Goal: Task Accomplishment & Management: Manage account settings

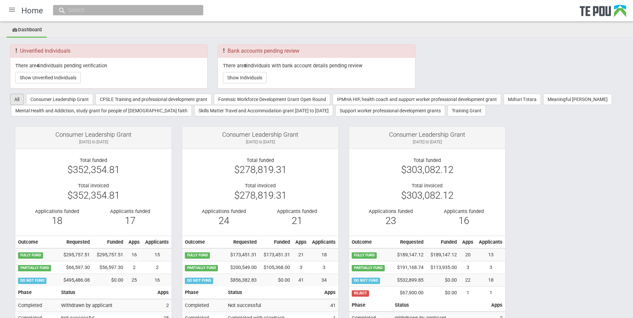
click at [20, 97] on button "All" at bounding box center [17, 99] width 14 height 11
click at [12, 10] on div at bounding box center [12, 10] width 16 height 16
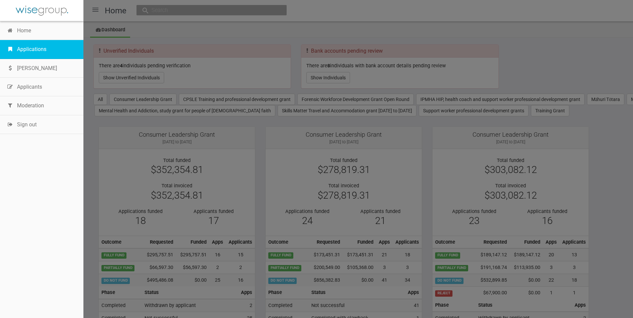
click at [35, 51] on link "Applications" at bounding box center [41, 49] width 83 height 19
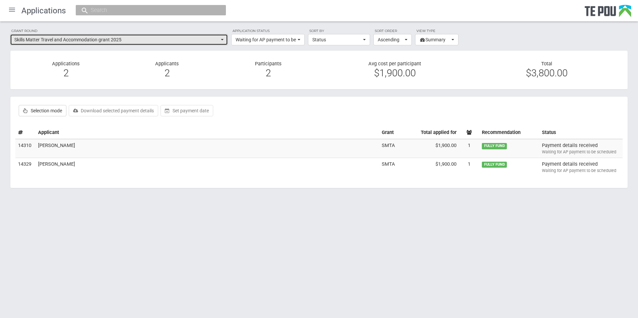
click at [222, 39] on span "button" at bounding box center [222, 39] width 3 height 1
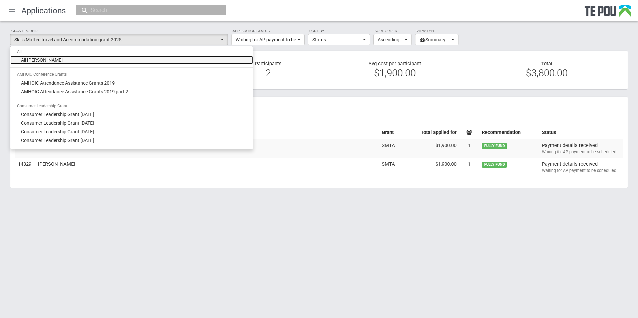
click at [53, 61] on span "All [PERSON_NAME]" at bounding box center [42, 60] width 42 height 7
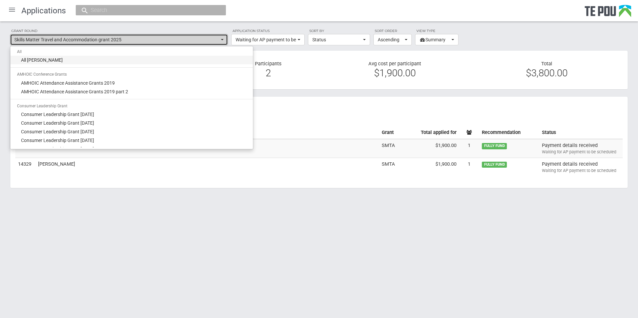
select select "-1"
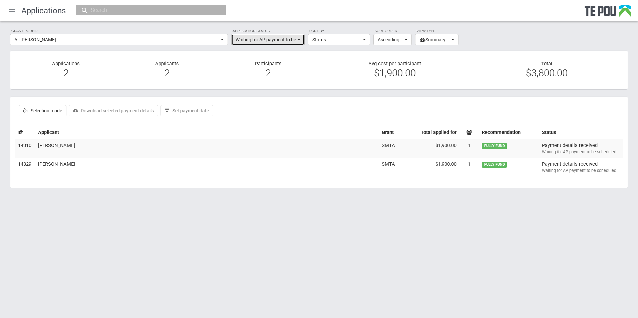
click at [299, 39] on button "Waiting for AP payment to be scheduled" at bounding box center [267, 39] width 73 height 11
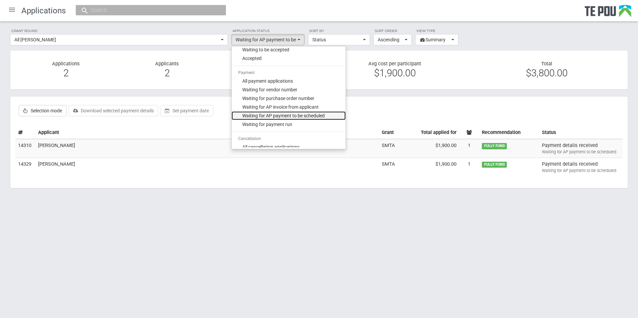
scroll to position [133, 0]
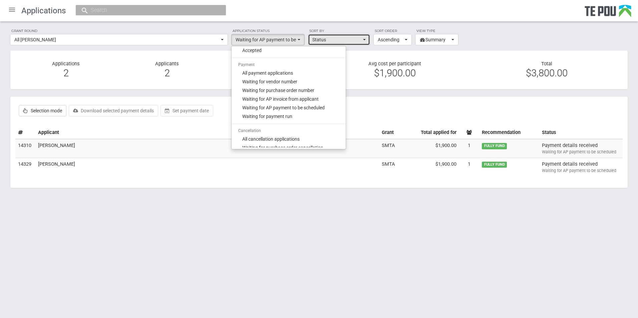
click at [366, 39] on button "Status" at bounding box center [339, 39] width 62 height 11
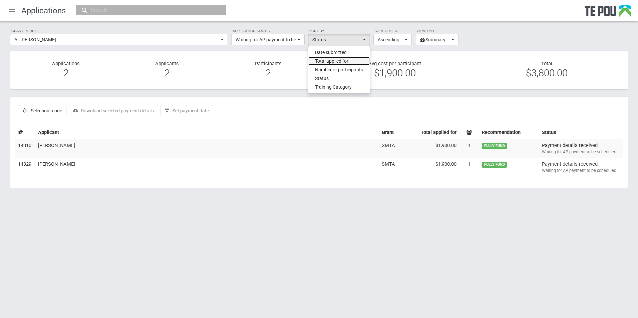
click at [334, 62] on span "Total applied for" at bounding box center [331, 61] width 33 height 7
select select "Total"
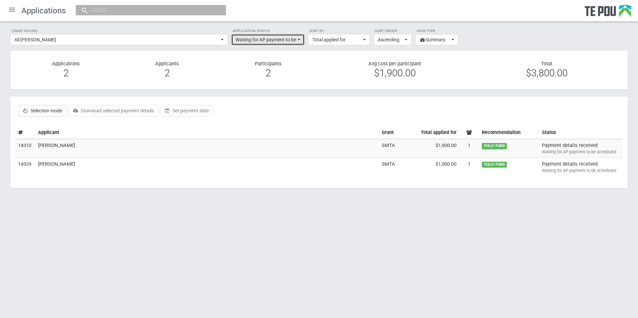
click at [297, 37] on button "Waiting for AP payment to be scheduled" at bounding box center [267, 39] width 73 height 11
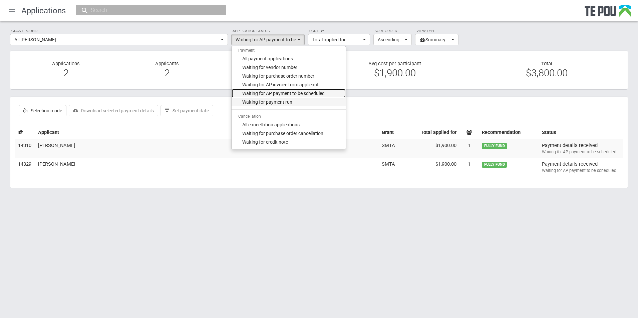
scroll to position [144, 0]
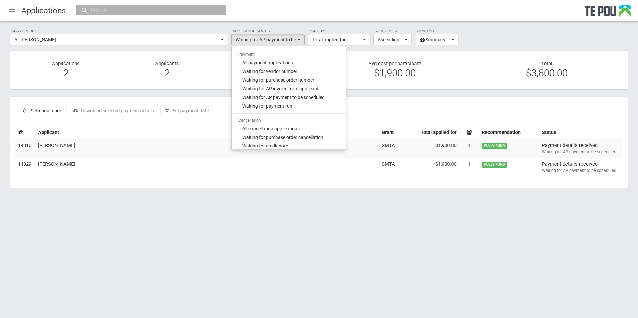
click at [247, 212] on body "Home Applications [PERSON_NAME] Applicants Organisations Individuals Moderation…" at bounding box center [319, 109] width 638 height 218
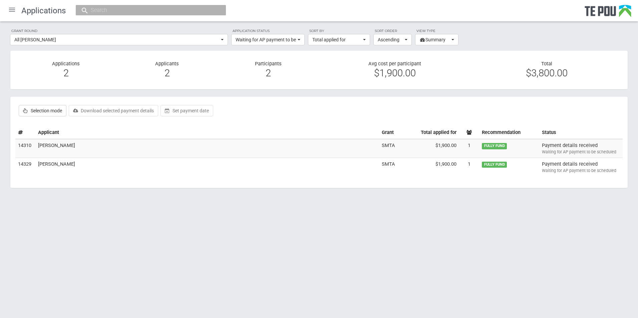
click at [66, 71] on div "2" at bounding box center [65, 73] width 91 height 6
click at [166, 72] on div "2" at bounding box center [166, 73] width 91 height 6
click at [269, 76] on div "2" at bounding box center [268, 73] width 91 height 6
click at [60, 109] on label "Selection mode" at bounding box center [43, 110] width 48 height 11
checkbox input "true"
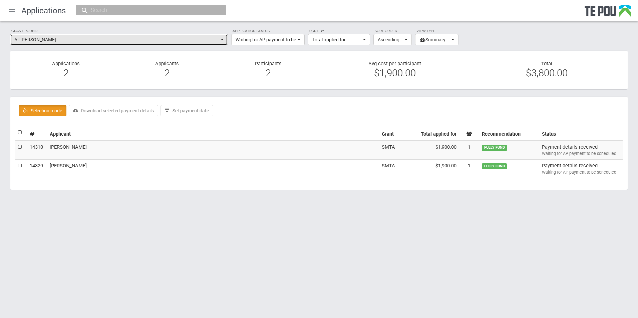
click at [221, 41] on button "All [PERSON_NAME]" at bounding box center [119, 39] width 218 height 11
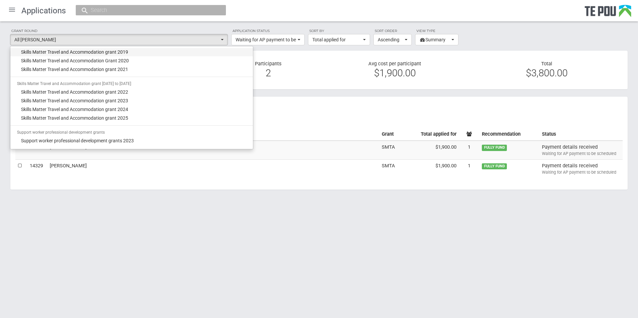
scroll to position [534, 0]
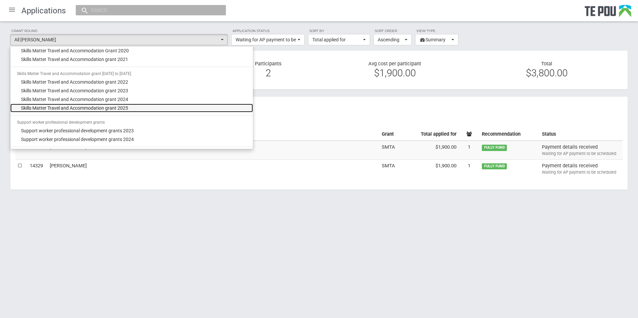
click at [91, 109] on span "Skills Matter Travel and Accommodation grant 2025" at bounding box center [74, 108] width 107 height 7
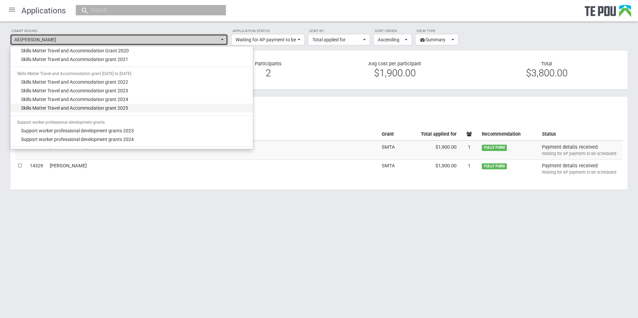
select select "67"
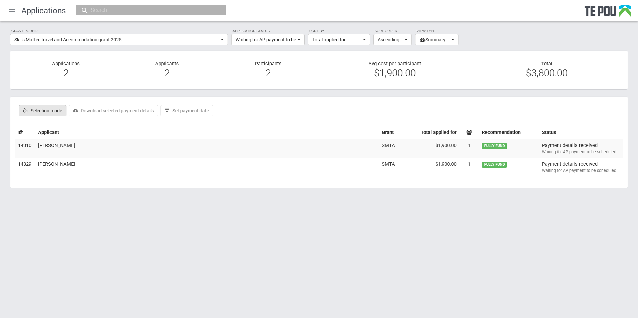
click at [58, 111] on label "Selection mode" at bounding box center [43, 110] width 48 height 11
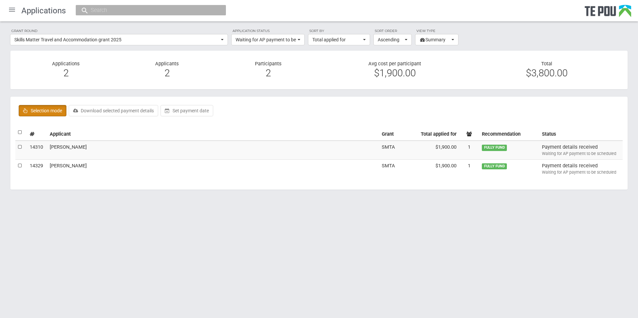
checkbox input "true"
click at [19, 132] on label at bounding box center [20, 132] width 5 height 7
click at [18, 129] on input "checkbox" at bounding box center [18, 129] width 0 height 0
checkbox input "true"
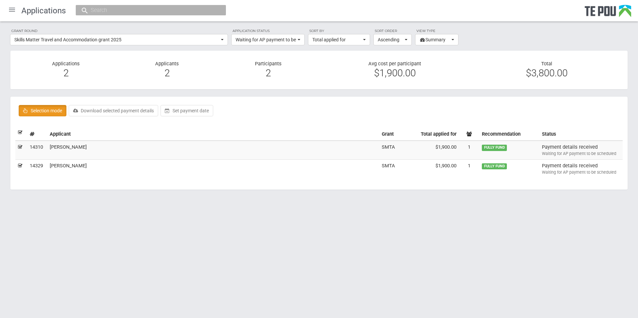
checkbox input "true"
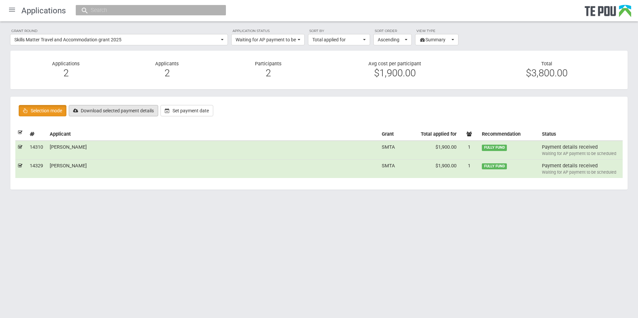
click at [114, 110] on button "Download selected payment details" at bounding box center [113, 110] width 89 height 11
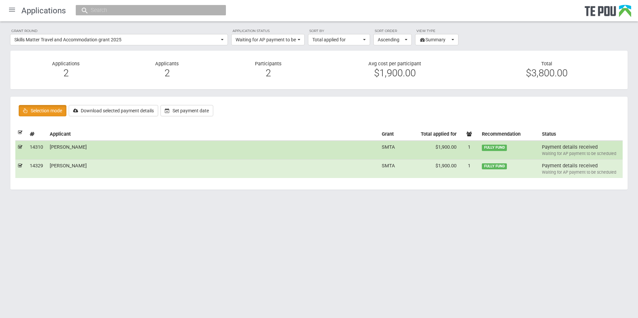
click at [55, 147] on td "[PERSON_NAME]" at bounding box center [213, 150] width 332 height 19
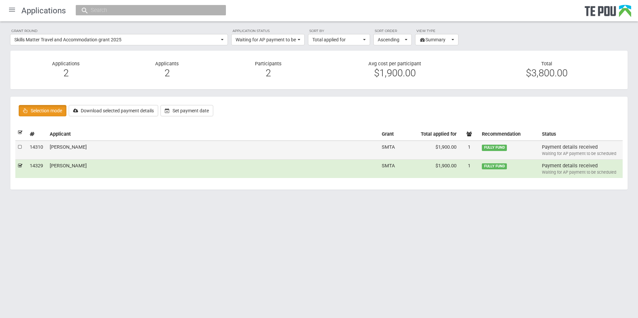
drag, startPoint x: 49, startPoint y: 149, endPoint x: 71, endPoint y: 149, distance: 22.3
click at [71, 149] on td "[PERSON_NAME]" at bounding box center [213, 150] width 332 height 19
checkbox input "true"
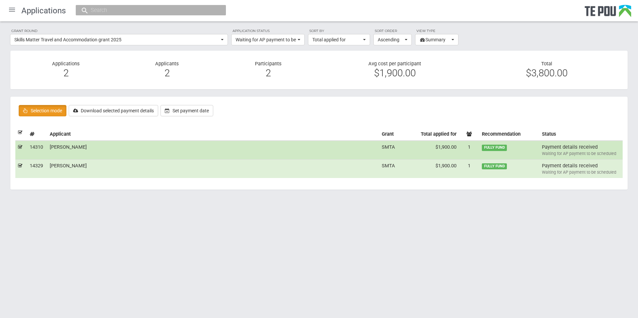
copy td "[PERSON_NAME]"
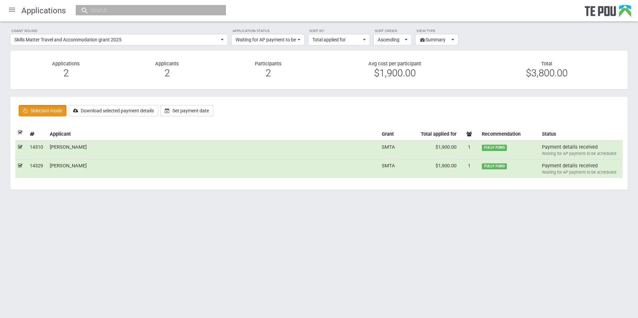
click at [125, 11] on input "text" at bounding box center [147, 10] width 117 height 7
paste input "[PERSON_NAME]"
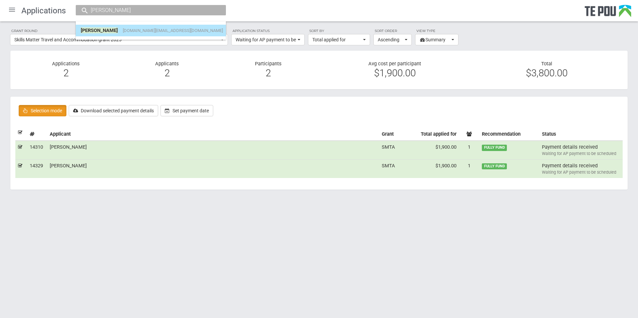
type input "[PERSON_NAME]"
click at [93, 28] on span "[PERSON_NAME]" at bounding box center [99, 30] width 37 height 6
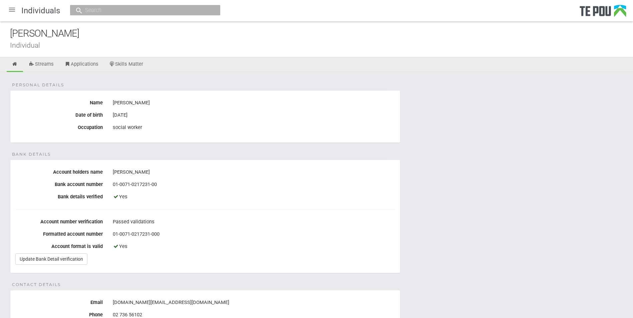
click at [207, 188] on div "01-0071-0217231-00" at bounding box center [254, 184] width 282 height 11
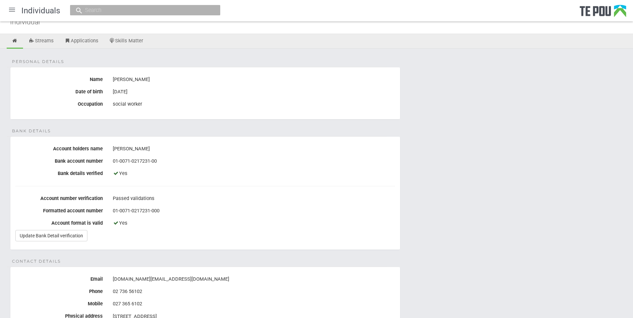
scroll to position [33, 0]
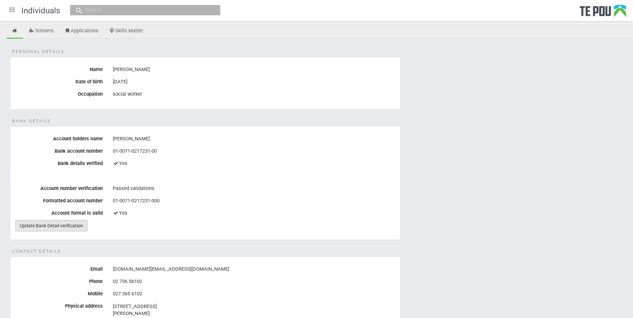
click at [69, 226] on link "Update Bank Detail verification" at bounding box center [51, 225] width 72 height 11
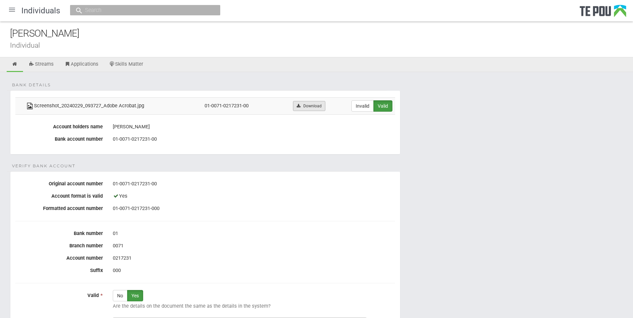
click at [305, 106] on link "Download" at bounding box center [309, 106] width 32 height 10
drag, startPoint x: 109, startPoint y: 128, endPoint x: 134, endPoint y: 125, distance: 25.2
click at [134, 125] on div "[PERSON_NAME]" at bounding box center [254, 126] width 292 height 11
copy div "[PERSON_NAME]"
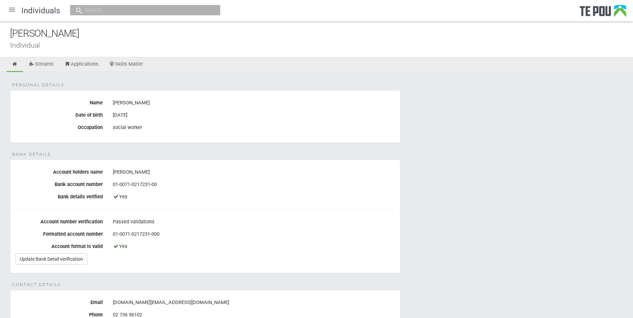
scroll to position [33, 0]
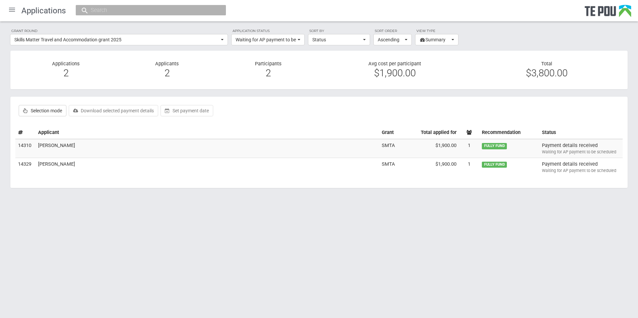
select select "Total"
click at [55, 112] on label "Selection mode" at bounding box center [43, 110] width 48 height 11
checkbox input "true"
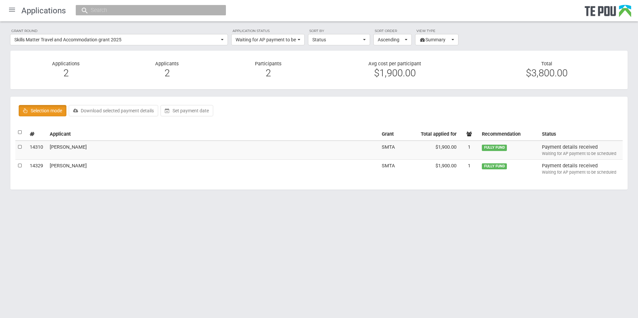
click at [18, 131] on label at bounding box center [20, 132] width 5 height 7
click at [18, 129] on input "checkbox" at bounding box center [18, 129] width 0 height 0
checkbox input "true"
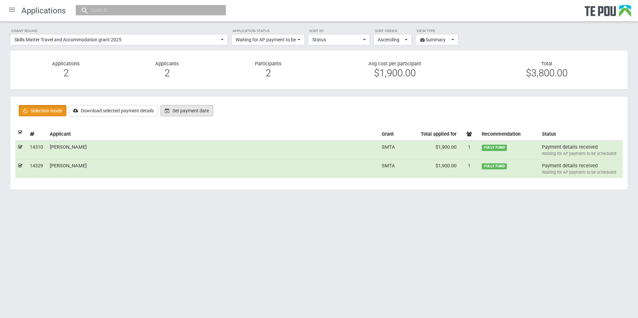
click at [187, 110] on button "Set payment date" at bounding box center [186, 110] width 53 height 11
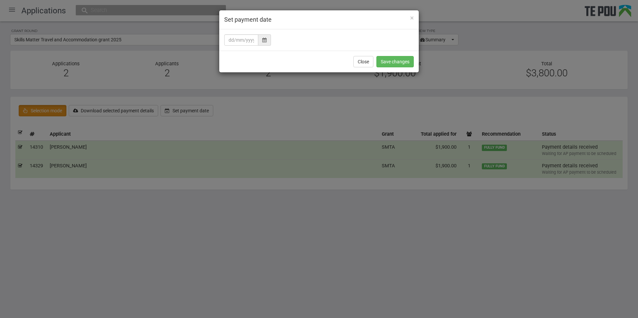
click at [263, 39] on icon at bounding box center [264, 40] width 4 height 5
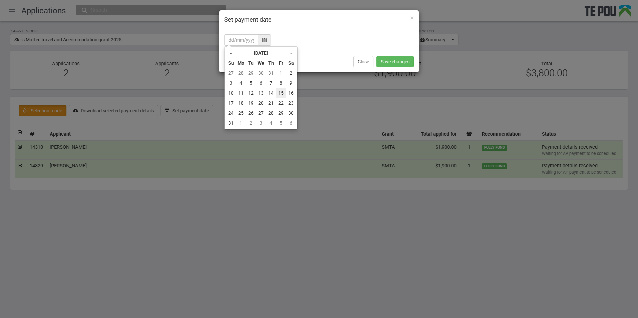
click at [280, 94] on td "15" at bounding box center [281, 93] width 10 height 10
type input "15/08/2025"
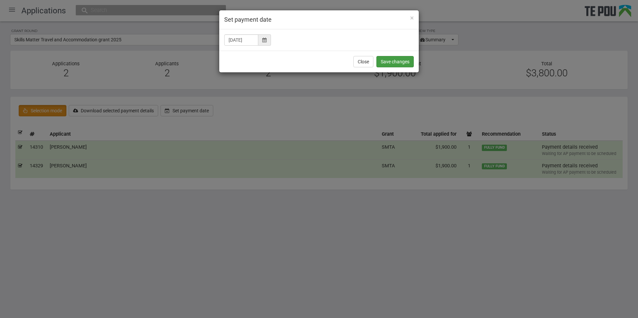
click at [391, 61] on button "Save changes" at bounding box center [394, 61] width 37 height 11
checkbox input "false"
